Goal: Information Seeking & Learning: Learn about a topic

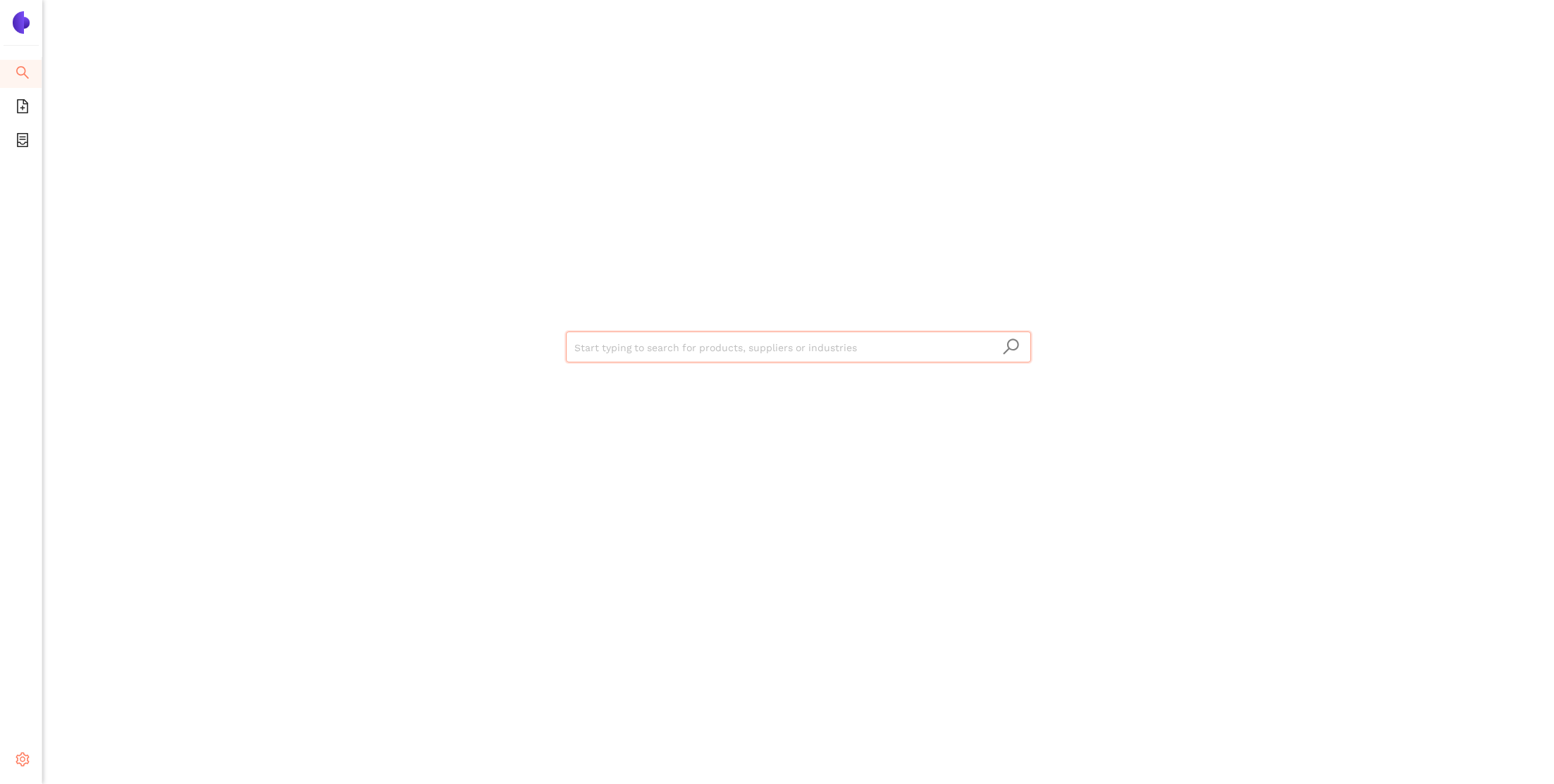
click at [19, 757] on icon "setting" at bounding box center [23, 759] width 14 height 14
click at [105, 656] on span "Internal Area" at bounding box center [101, 659] width 62 height 11
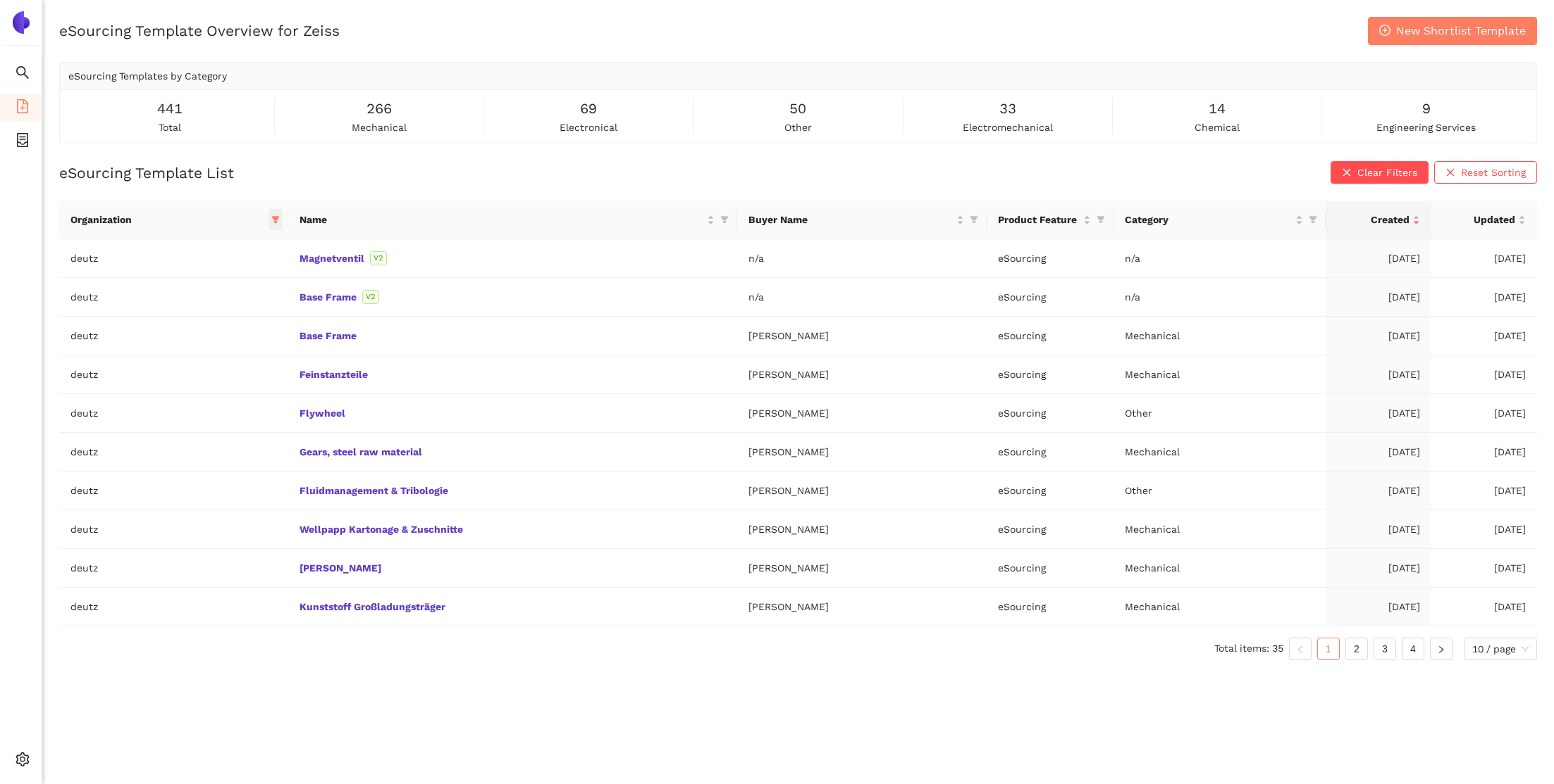
click at [272, 218] on icon "filter" at bounding box center [276, 220] width 8 height 7
click at [239, 246] on input "text" at bounding box center [205, 249] width 119 height 16
type input "de"
click at [217, 339] on li "deutz" at bounding box center [199, 348] width 160 height 23
checkbox input "false"
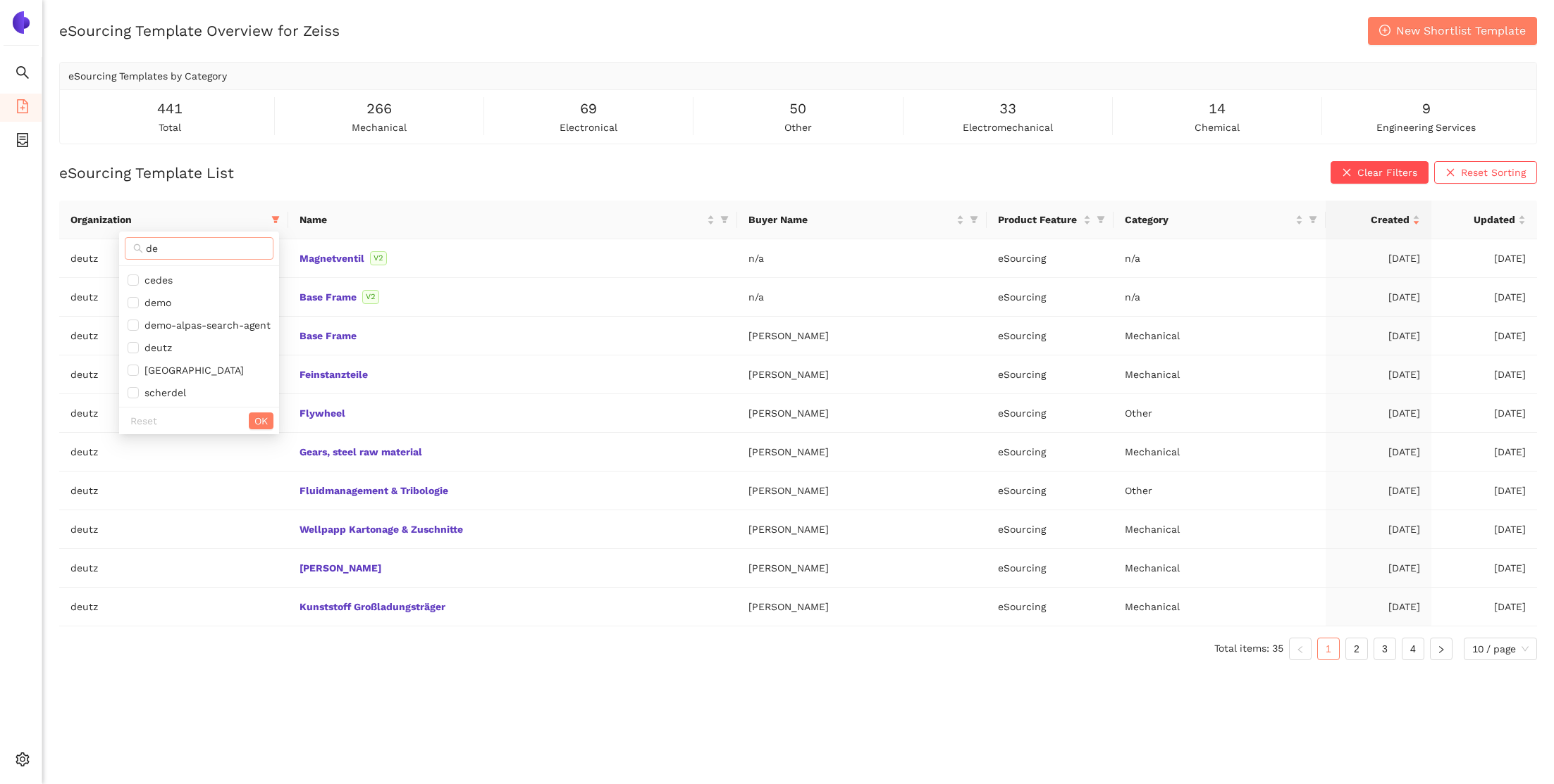
click at [198, 253] on input "de" at bounding box center [205, 249] width 119 height 16
type input "sbb"
click at [208, 280] on span "sbb" at bounding box center [210, 281] width 123 height 16
checkbox input "true"
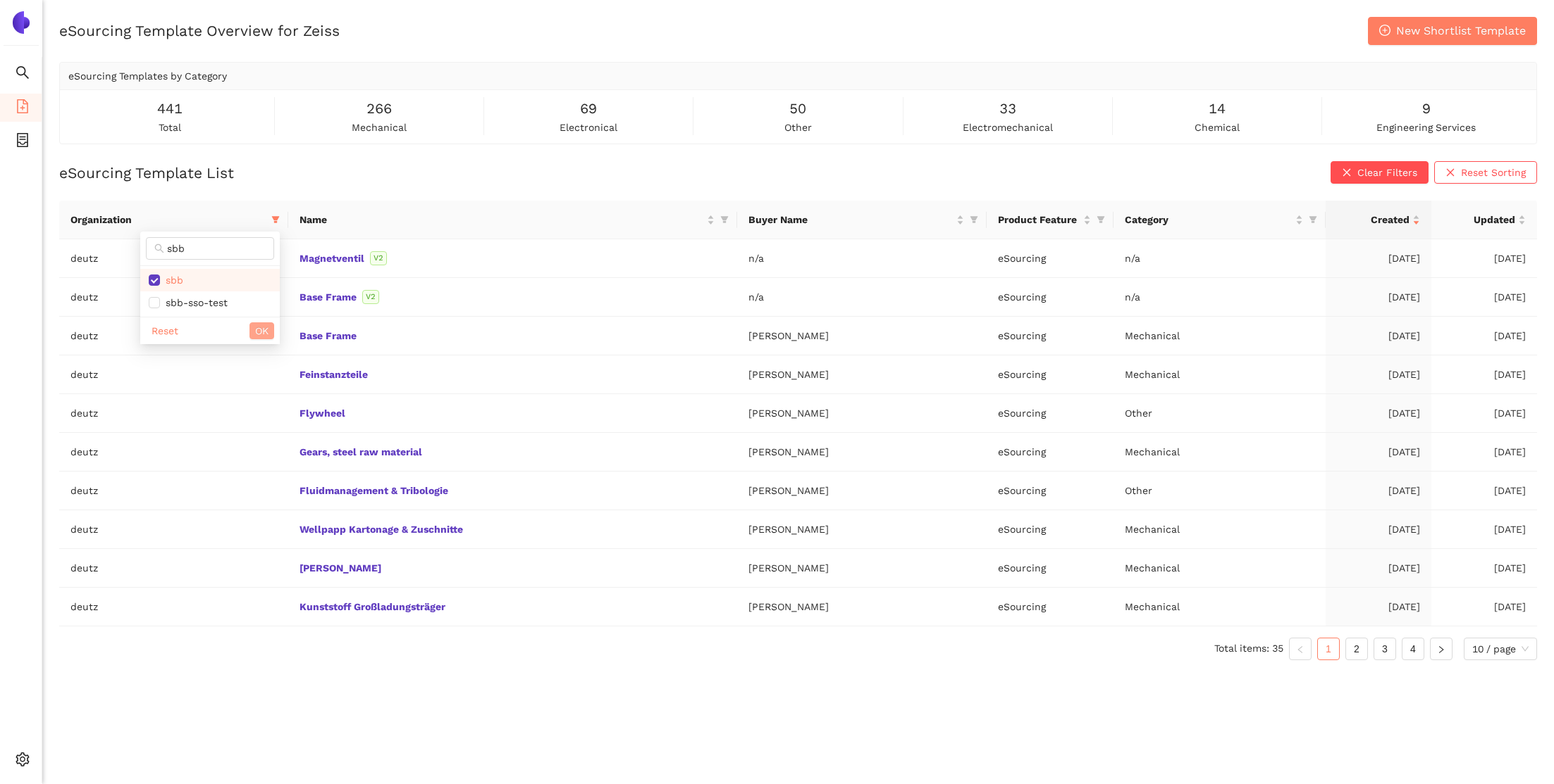
click at [257, 328] on span "OK" at bounding box center [261, 331] width 13 height 16
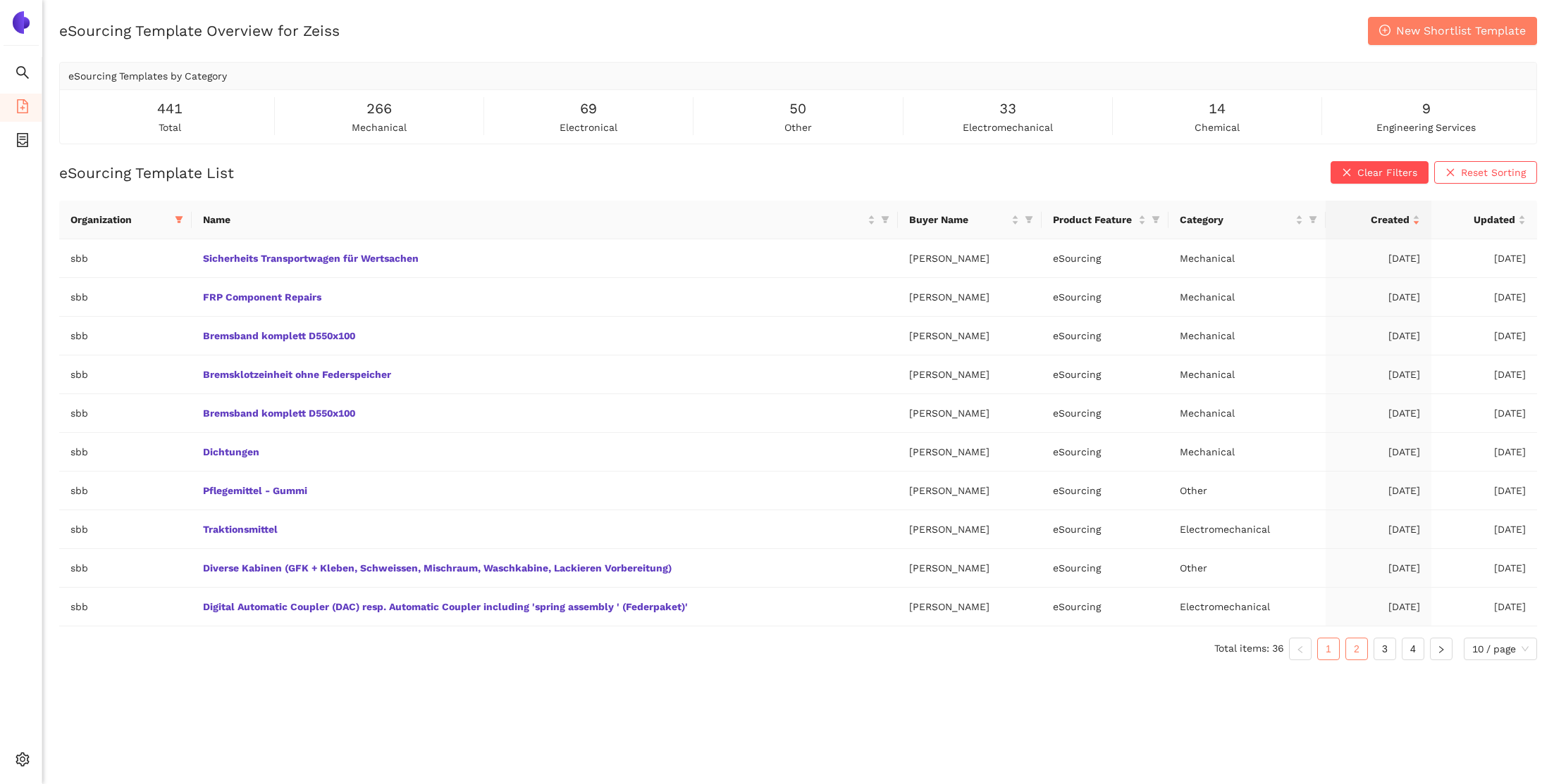
click at [1357, 653] on link "2" at bounding box center [1357, 649] width 21 height 21
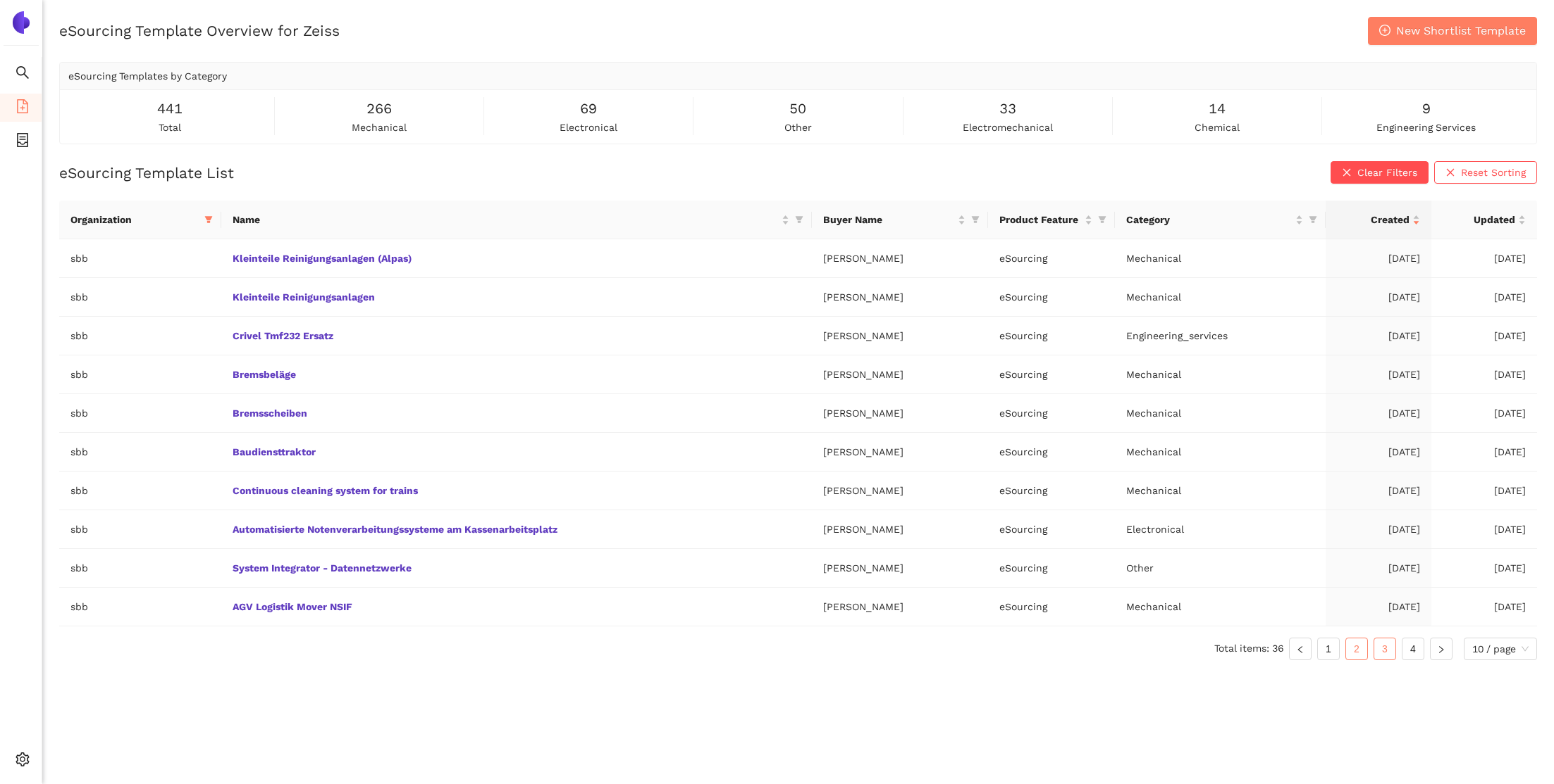
click at [1376, 647] on link "3" at bounding box center [1385, 649] width 21 height 21
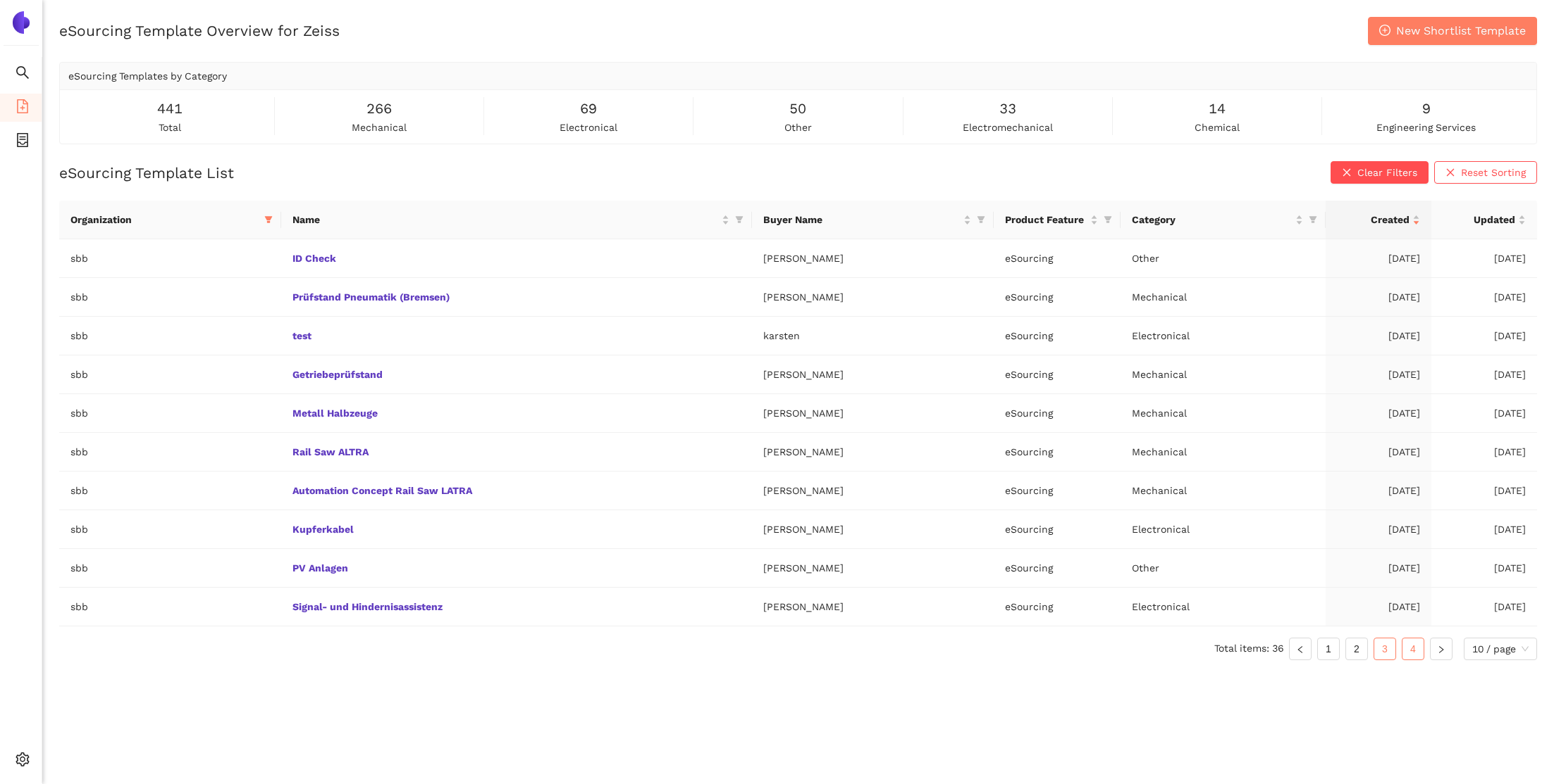
click at [1419, 645] on link "4" at bounding box center [1413, 649] width 21 height 21
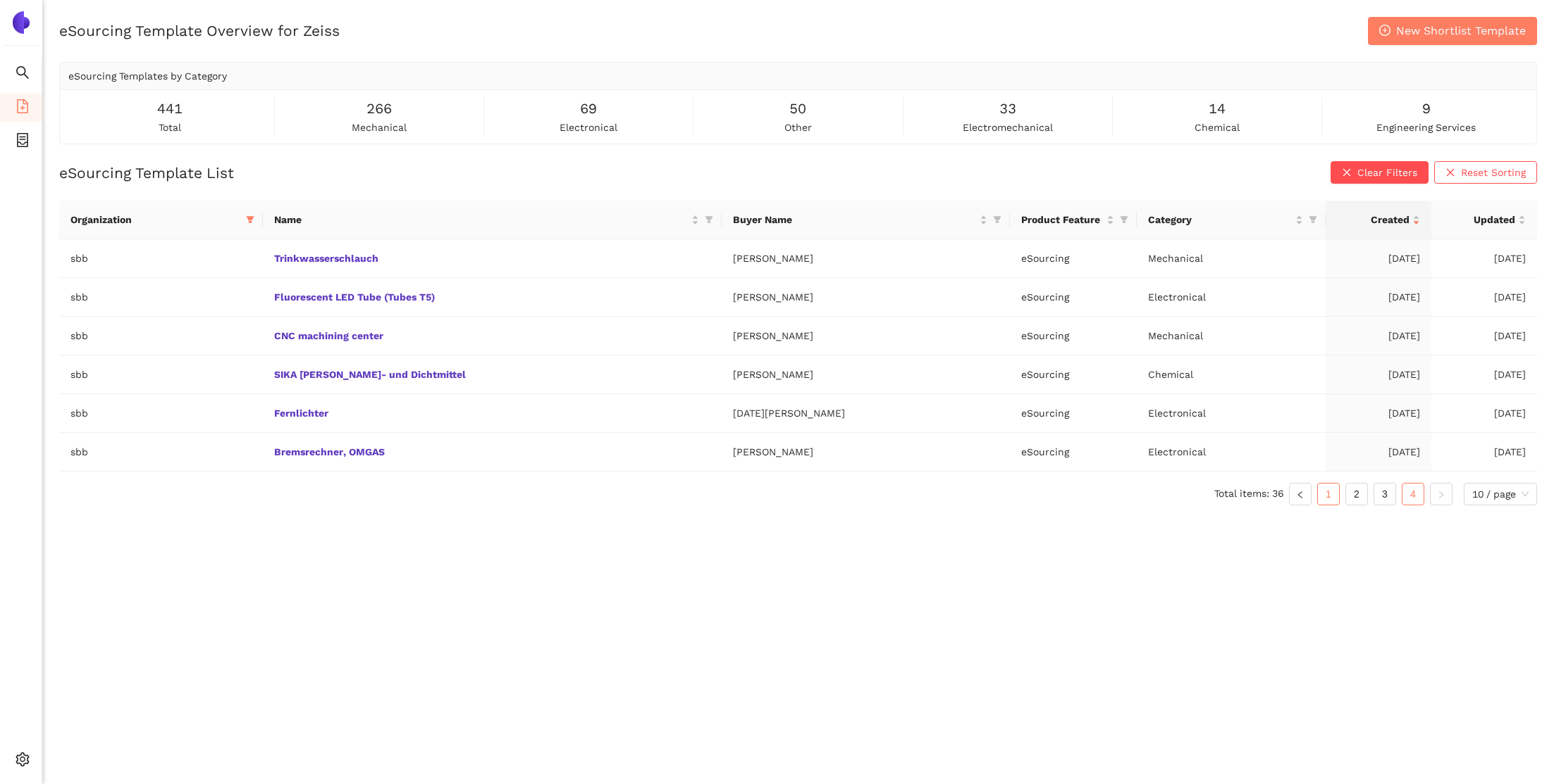
click at [1332, 499] on link "1" at bounding box center [1328, 495] width 21 height 21
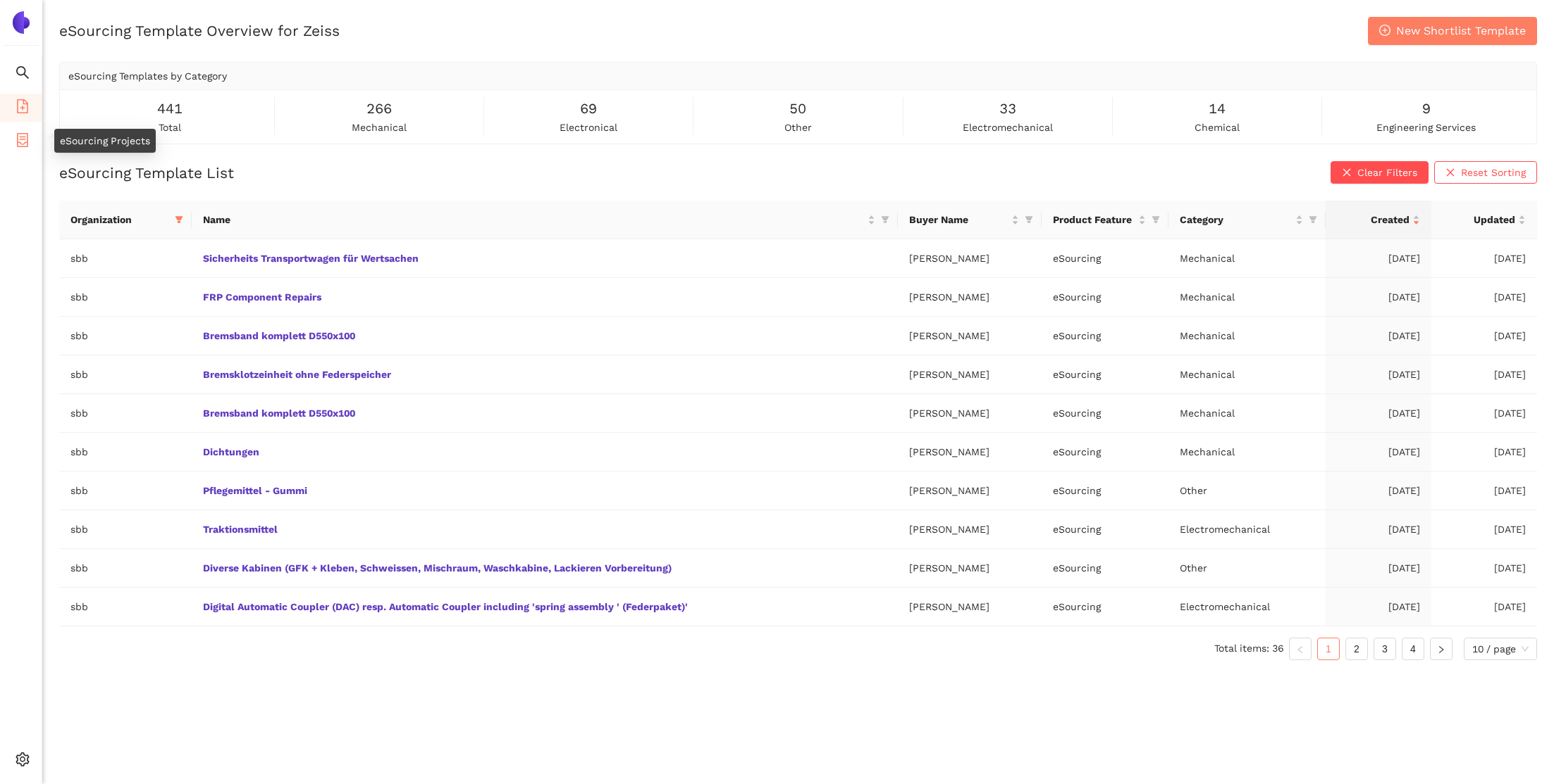
click at [18, 139] on icon "container" at bounding box center [22, 140] width 11 height 14
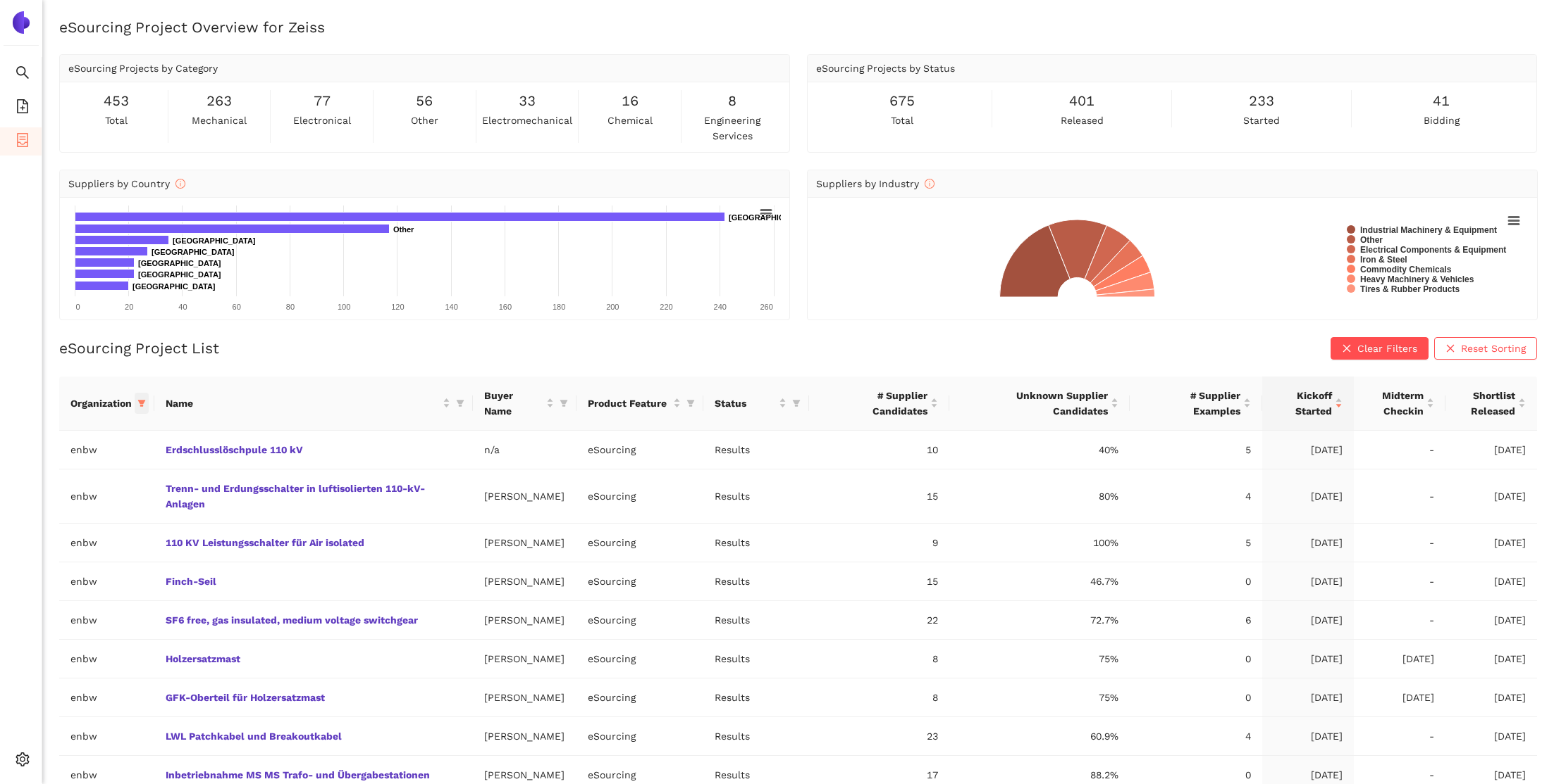
click at [140, 405] on icon "filter" at bounding box center [142, 403] width 9 height 9
click at [119, 429] on input "text" at bounding box center [97, 431] width 124 height 16
type input "sbb"
click at [95, 460] on span "sbb" at bounding box center [79, 464] width 123 height 16
checkbox input "true"
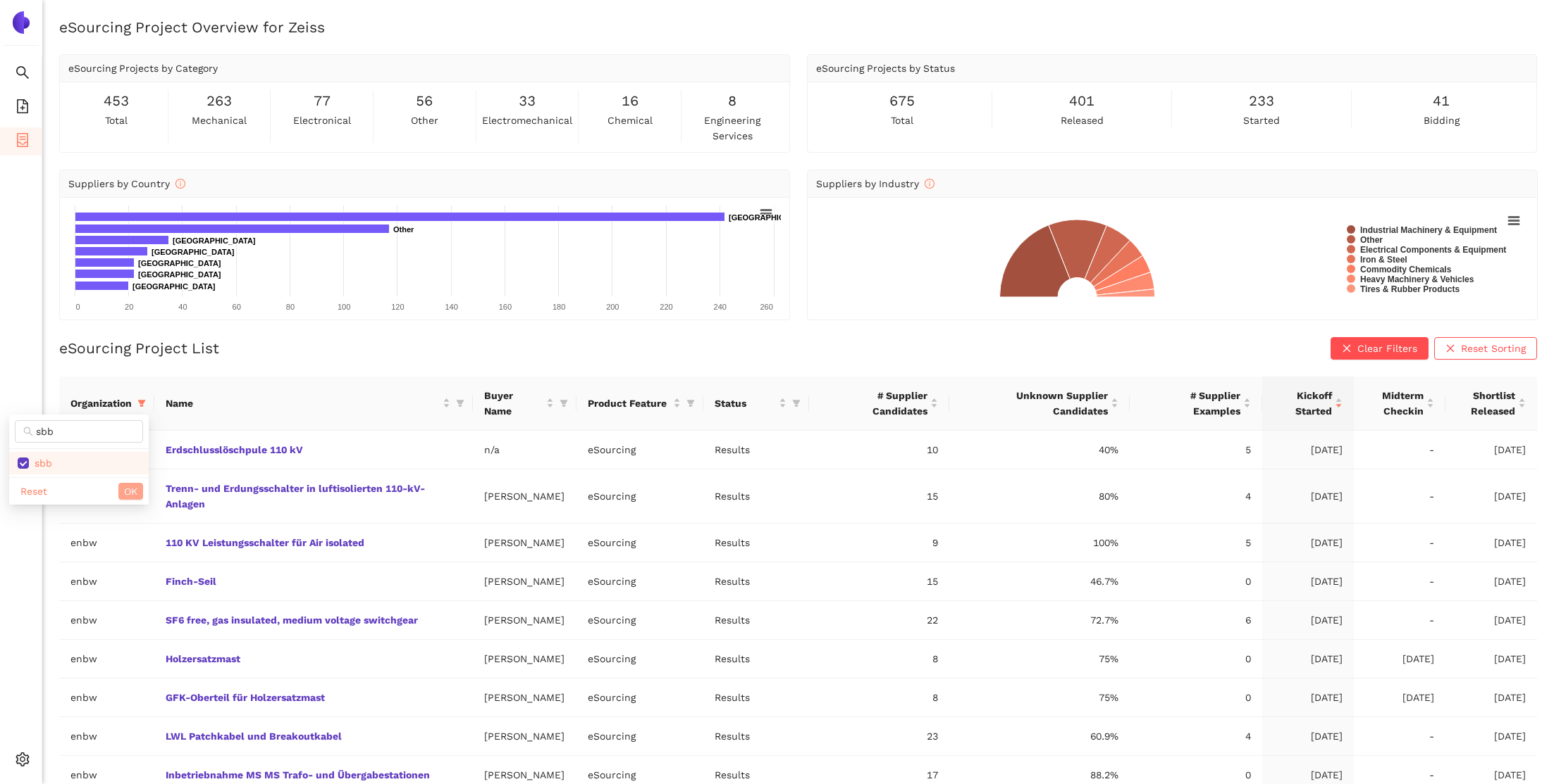
click at [137, 488] on span "OK" at bounding box center [130, 492] width 13 height 16
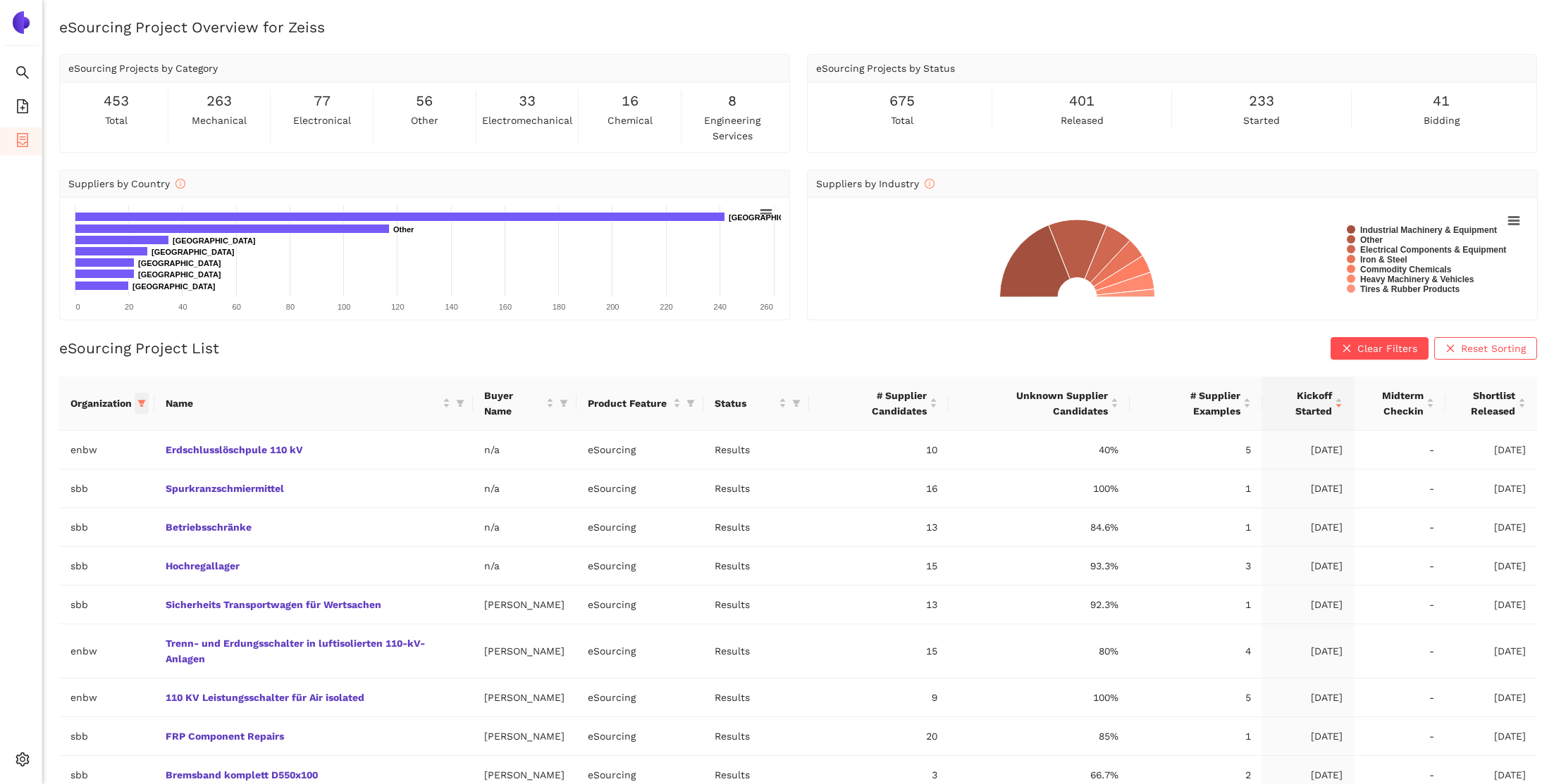
click at [143, 399] on icon "filter" at bounding box center [142, 403] width 9 height 9
click at [78, 434] on input "text" at bounding box center [97, 431] width 124 height 16
type input "enb"
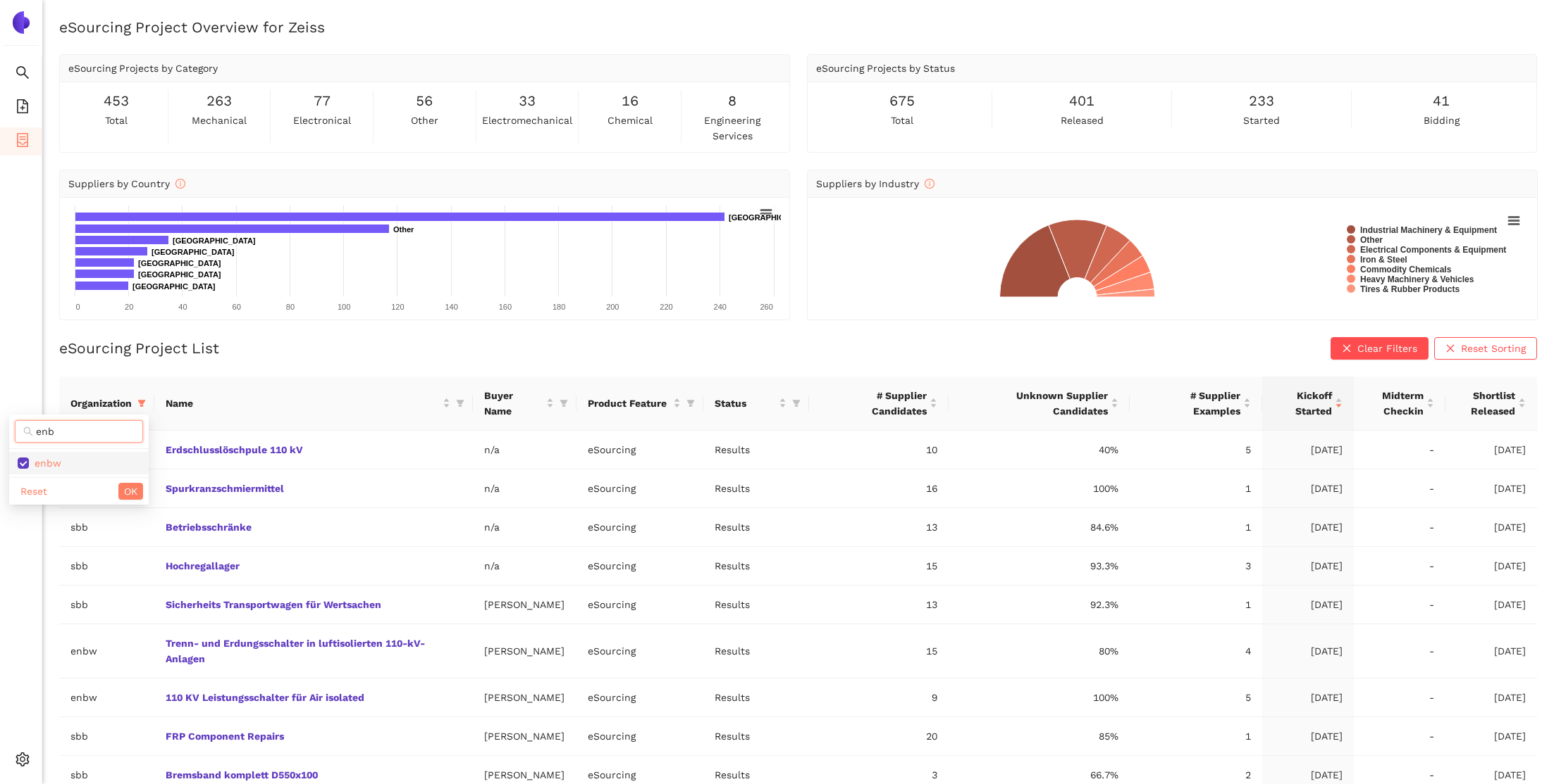
click at [69, 456] on span "enbw" at bounding box center [79, 464] width 123 height 16
checkbox input "false"
click at [130, 492] on span "OK" at bounding box center [130, 492] width 13 height 16
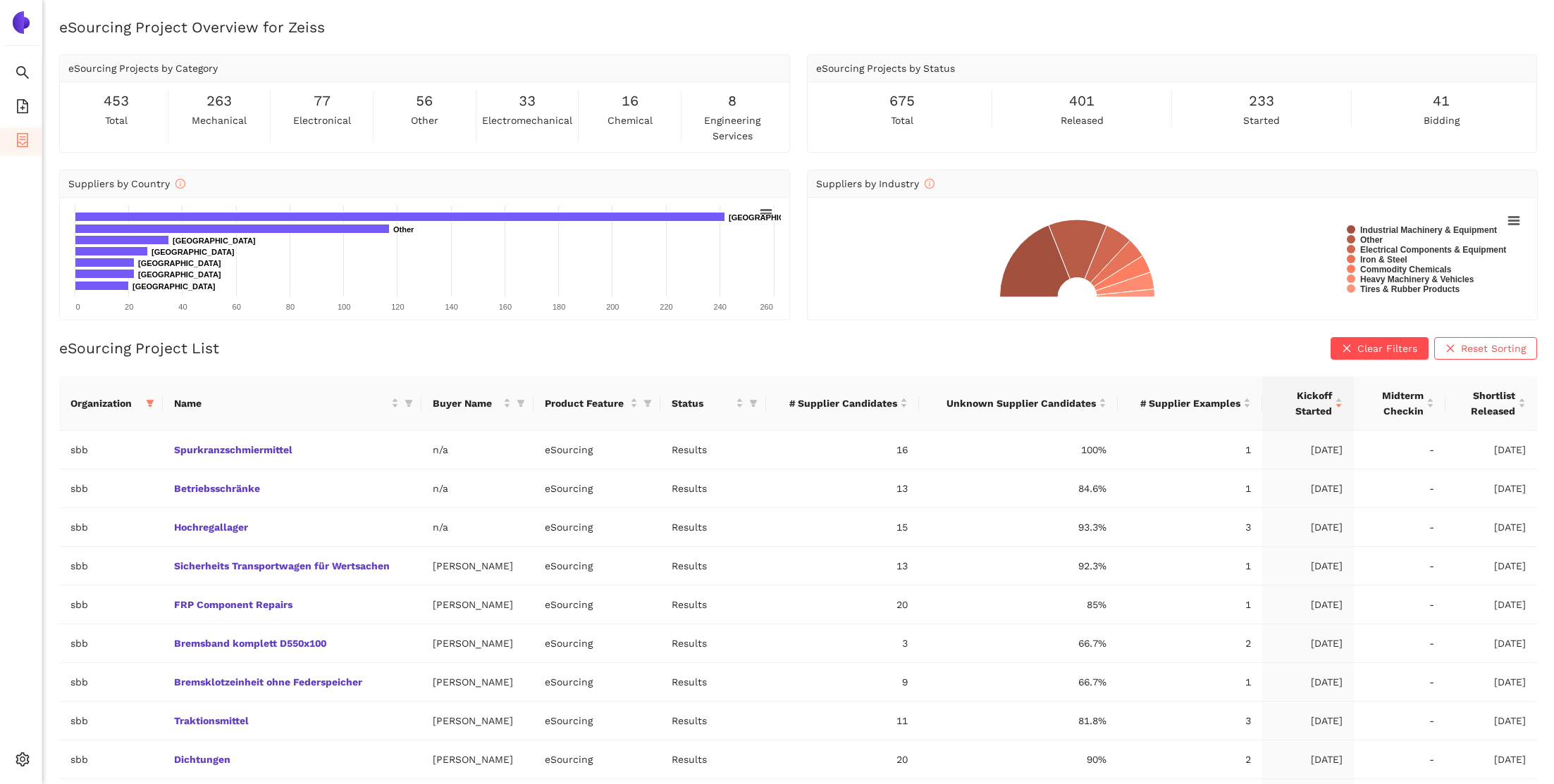
click at [11, 323] on ul "Search eSourcing Templates eSourcing Projects Settings" at bounding box center [21, 420] width 42 height 727
click at [27, 116] on span "file-add" at bounding box center [23, 109] width 14 height 28
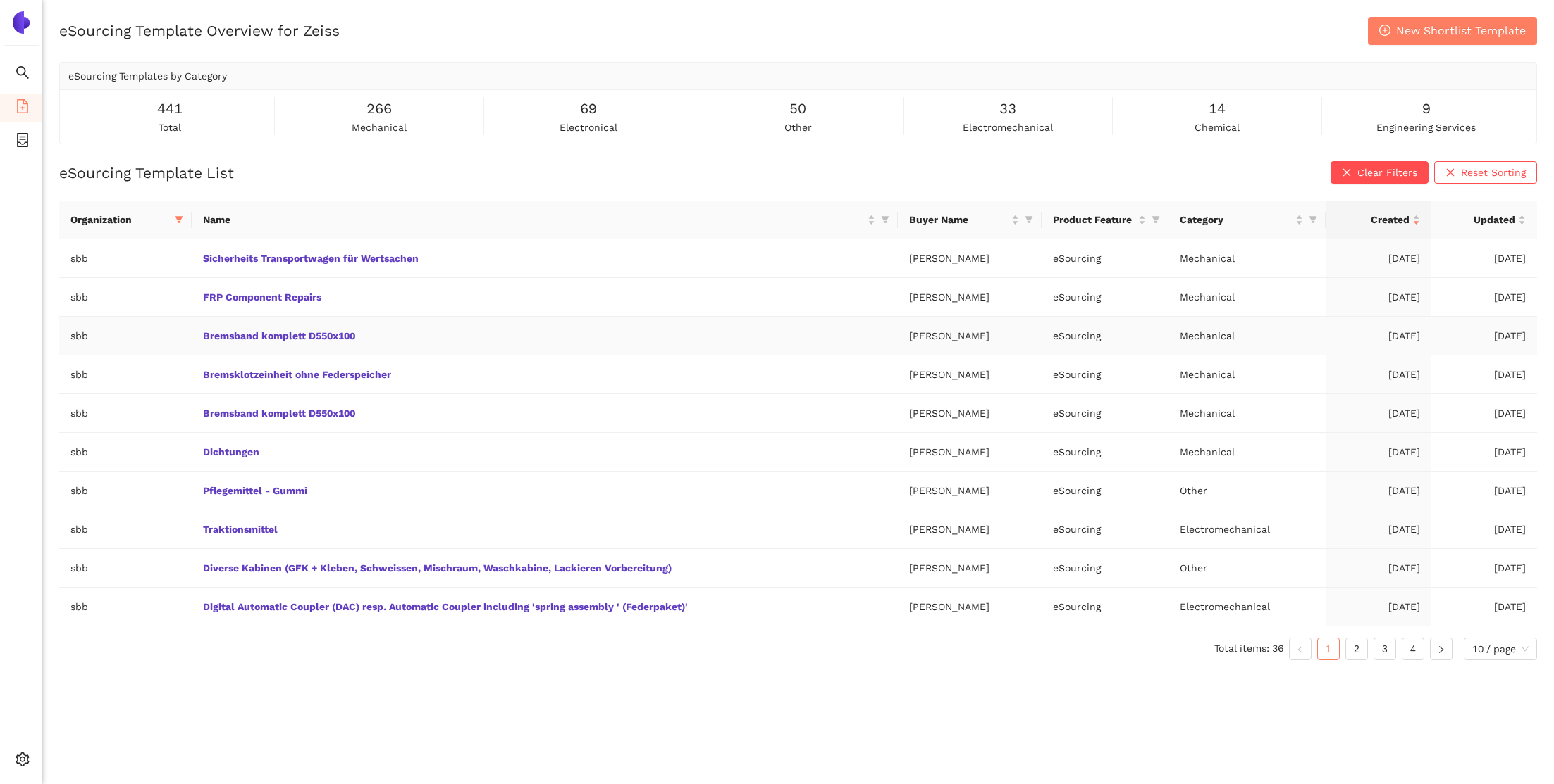
click at [870, 325] on td "Bremsband komplett D550x100" at bounding box center [544, 336] width 706 height 39
click at [898, 201] on th "Buyer Name" at bounding box center [970, 220] width 145 height 39
